Goal: Check status: Check status

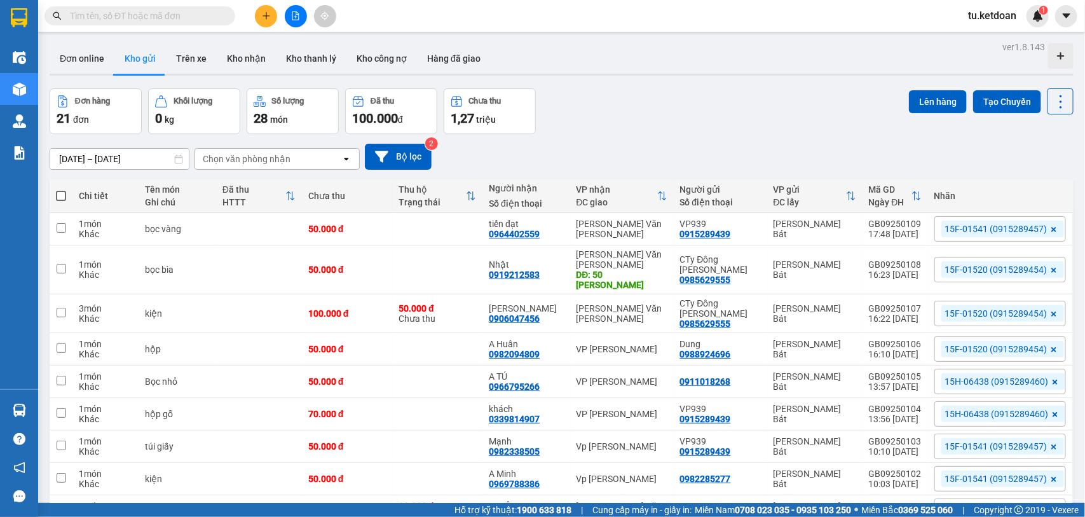
click at [111, 160] on input "[DATE] – [DATE]" at bounding box center [119, 159] width 139 height 20
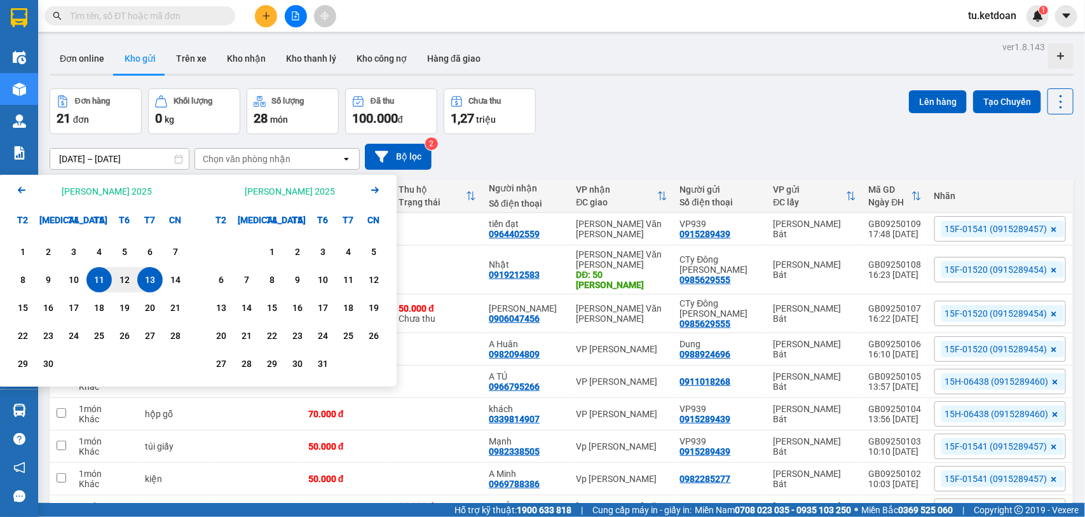
click at [150, 283] on div "13" at bounding box center [150, 279] width 18 height 15
type input "[DATE] – [DATE]"
